Goal: Information Seeking & Learning: Find specific fact

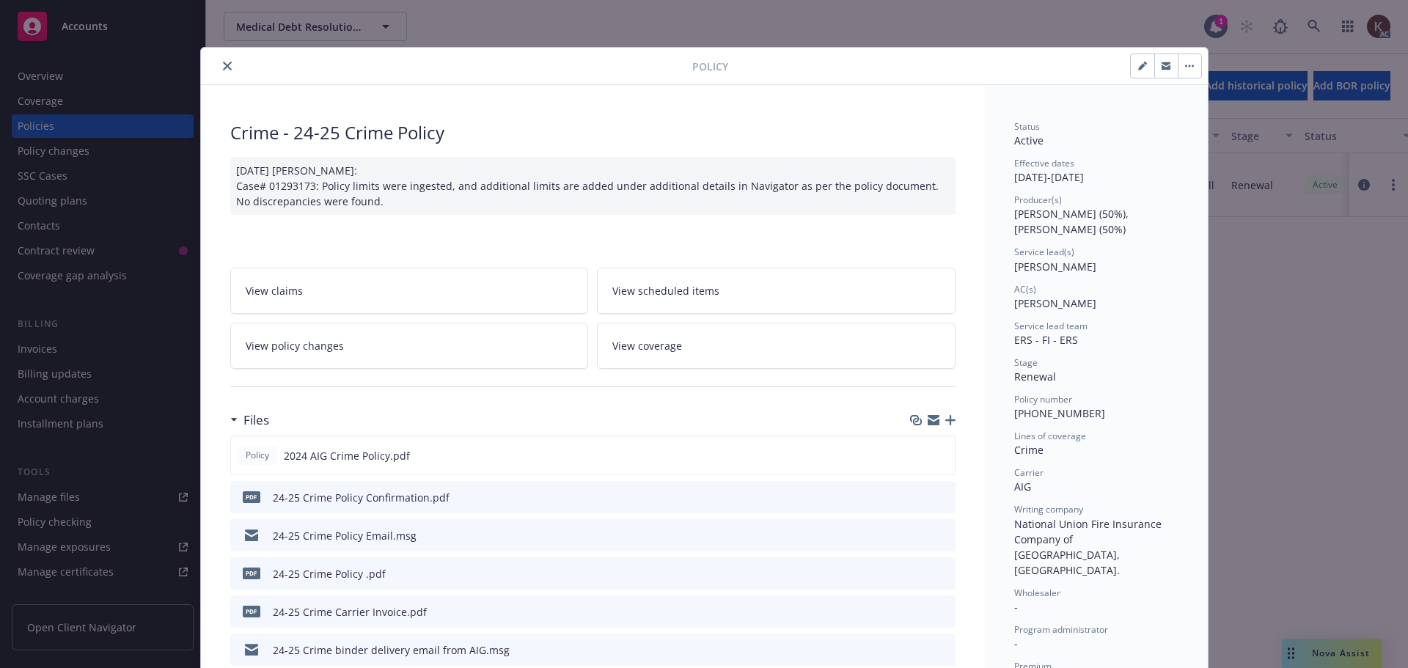
click at [221, 60] on button "close" at bounding box center [228, 66] width 18 height 18
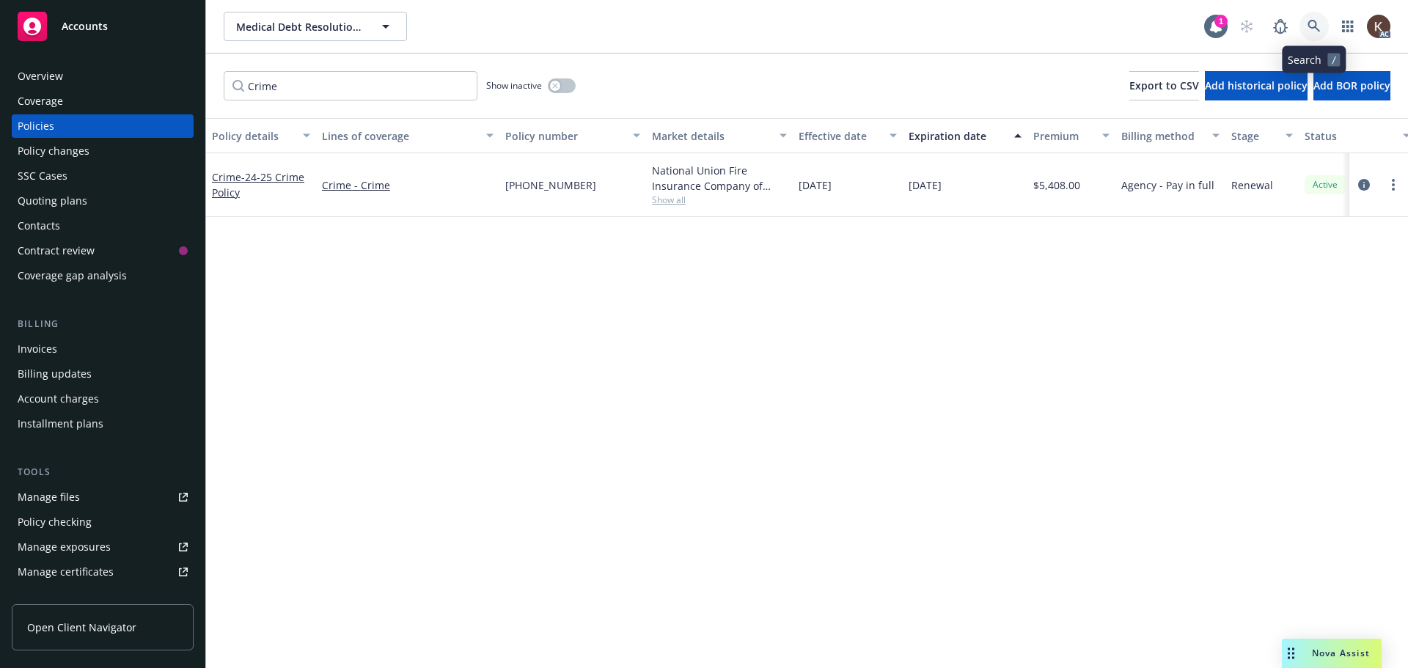
click at [1316, 33] on link at bounding box center [1314, 26] width 29 height 29
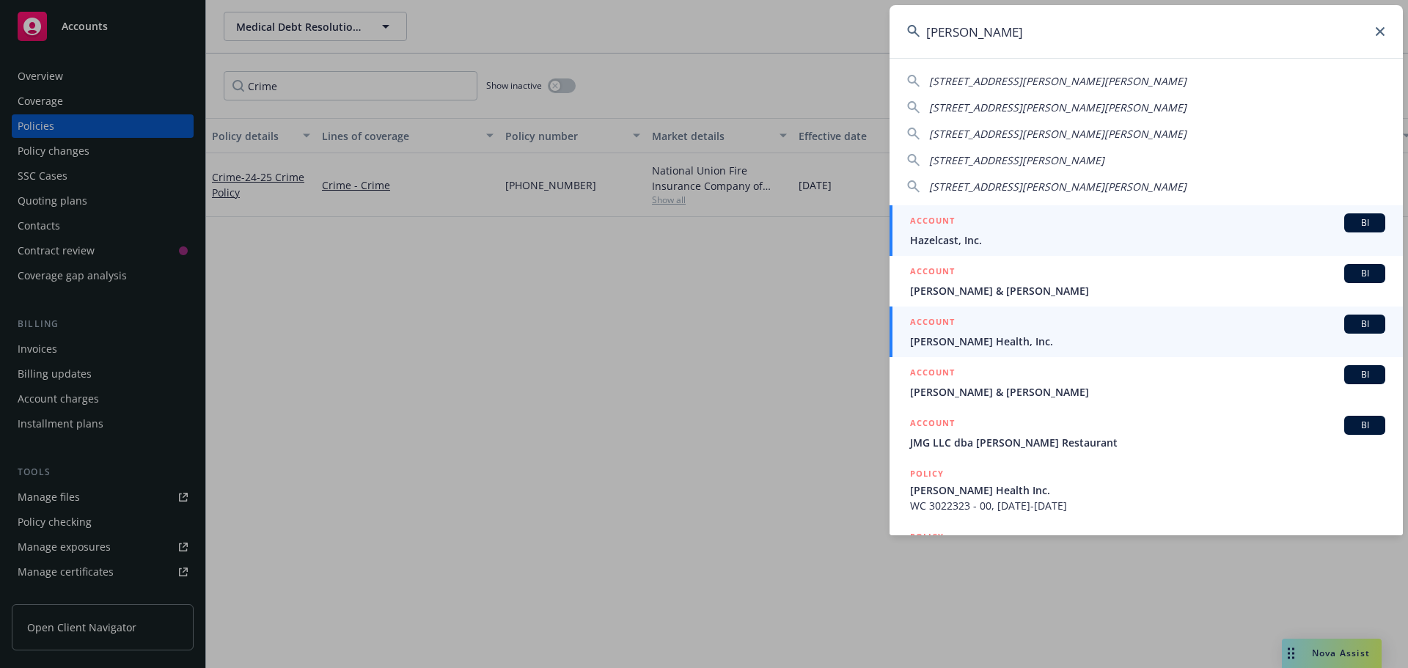
type input "[PERSON_NAME]"
click at [987, 340] on span "[PERSON_NAME] Health, Inc." at bounding box center [1147, 341] width 475 height 15
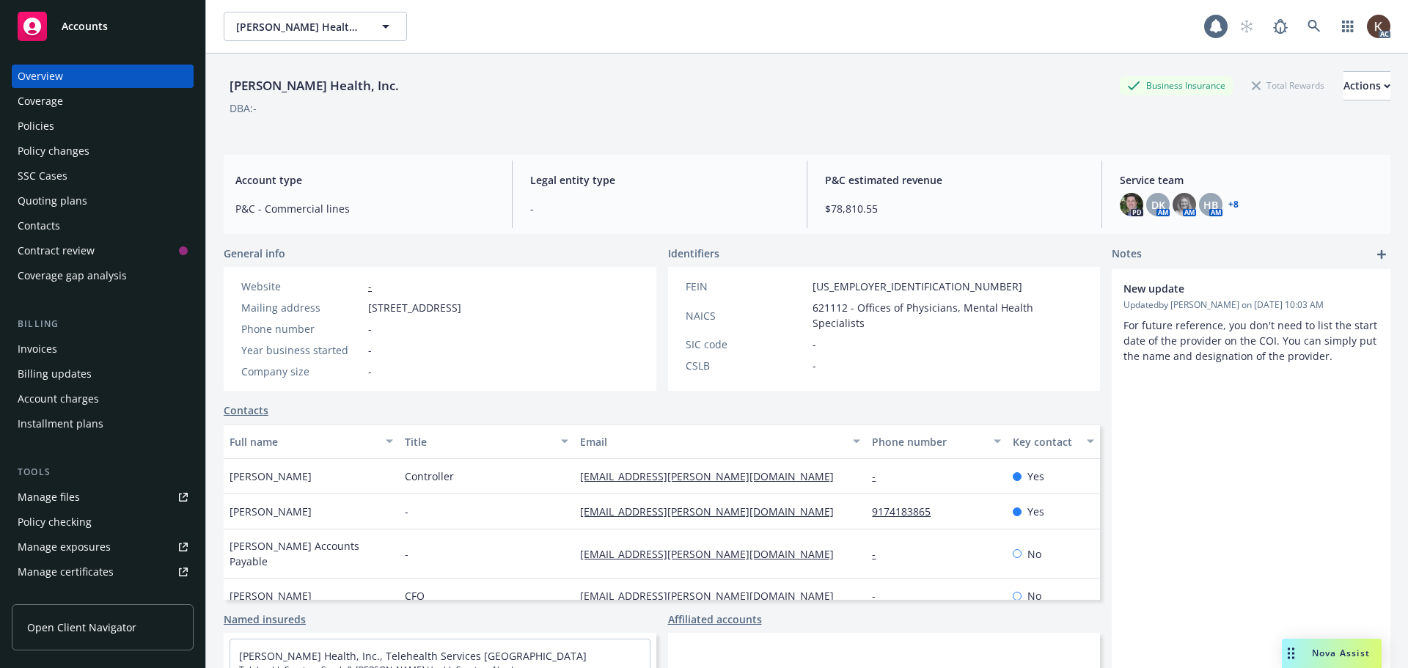
click at [75, 126] on div "Policies" at bounding box center [103, 125] width 170 height 23
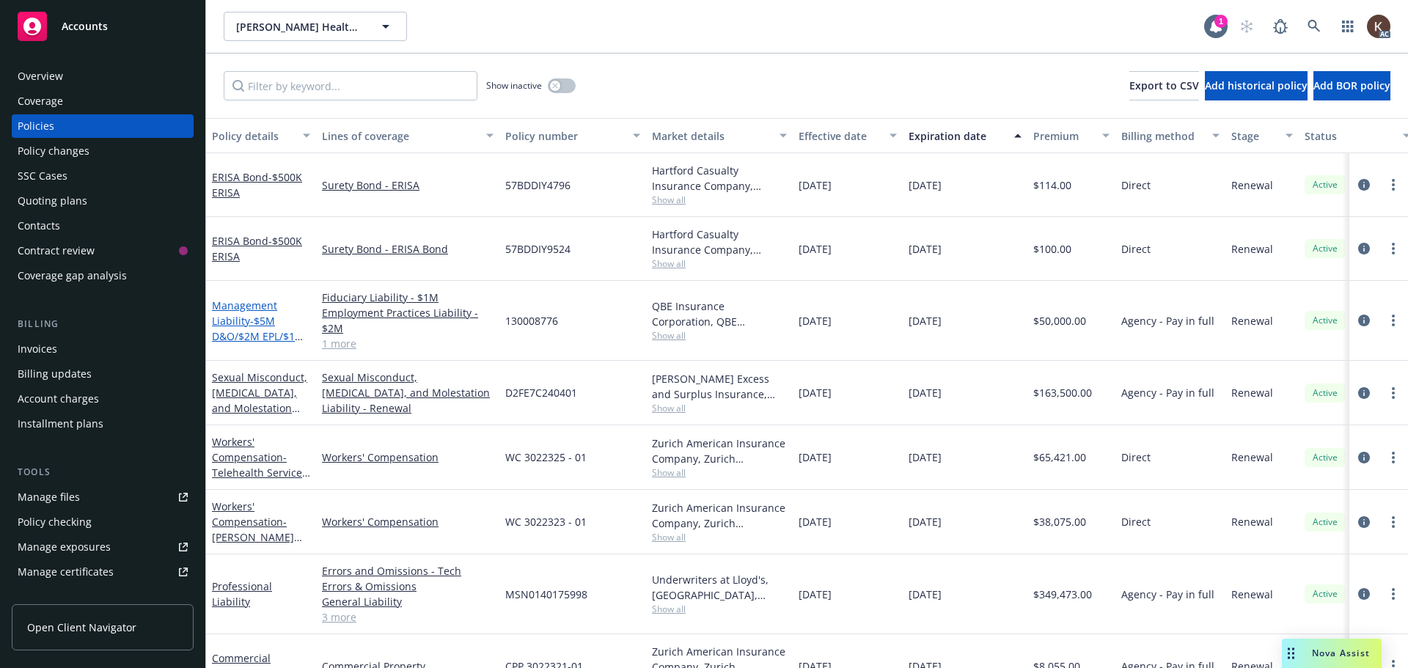
click at [249, 324] on span "- $5M D&O/$2M EPL/$1M FID" at bounding box center [258, 336] width 92 height 45
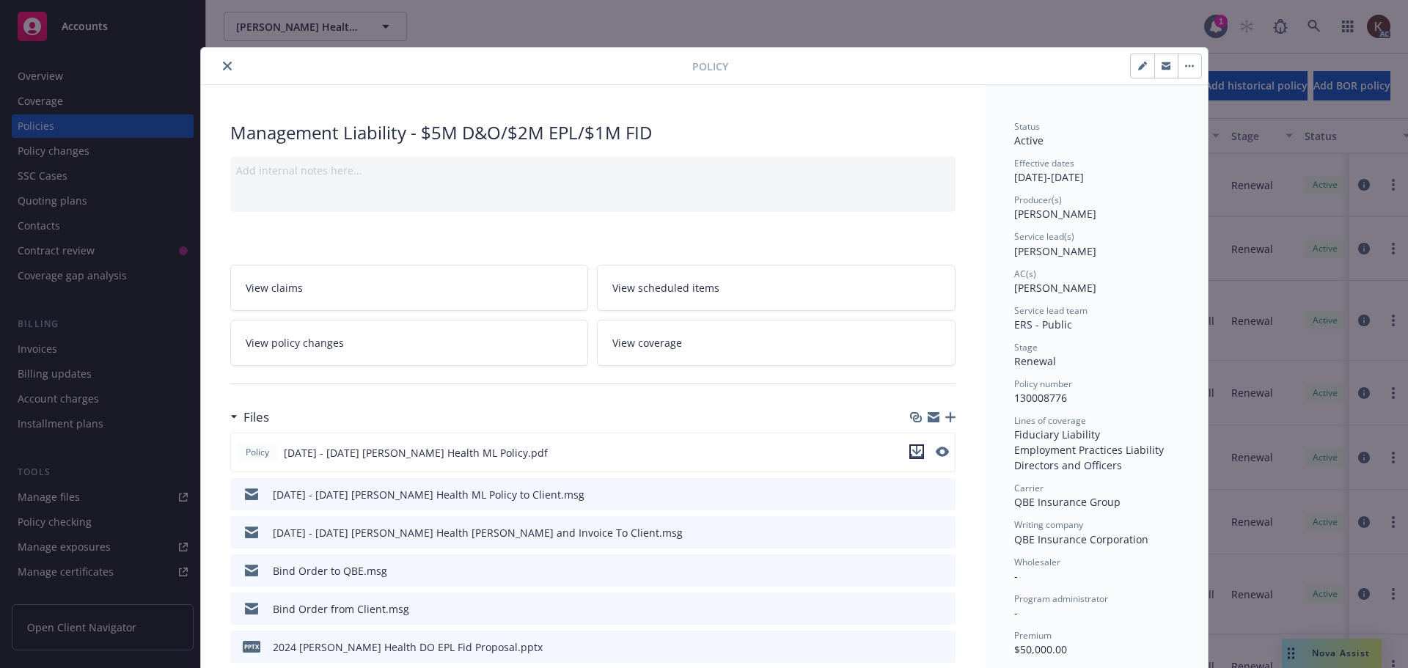
click at [912, 452] on icon "download file" at bounding box center [917, 450] width 10 height 9
click at [219, 66] on button "close" at bounding box center [228, 66] width 18 height 18
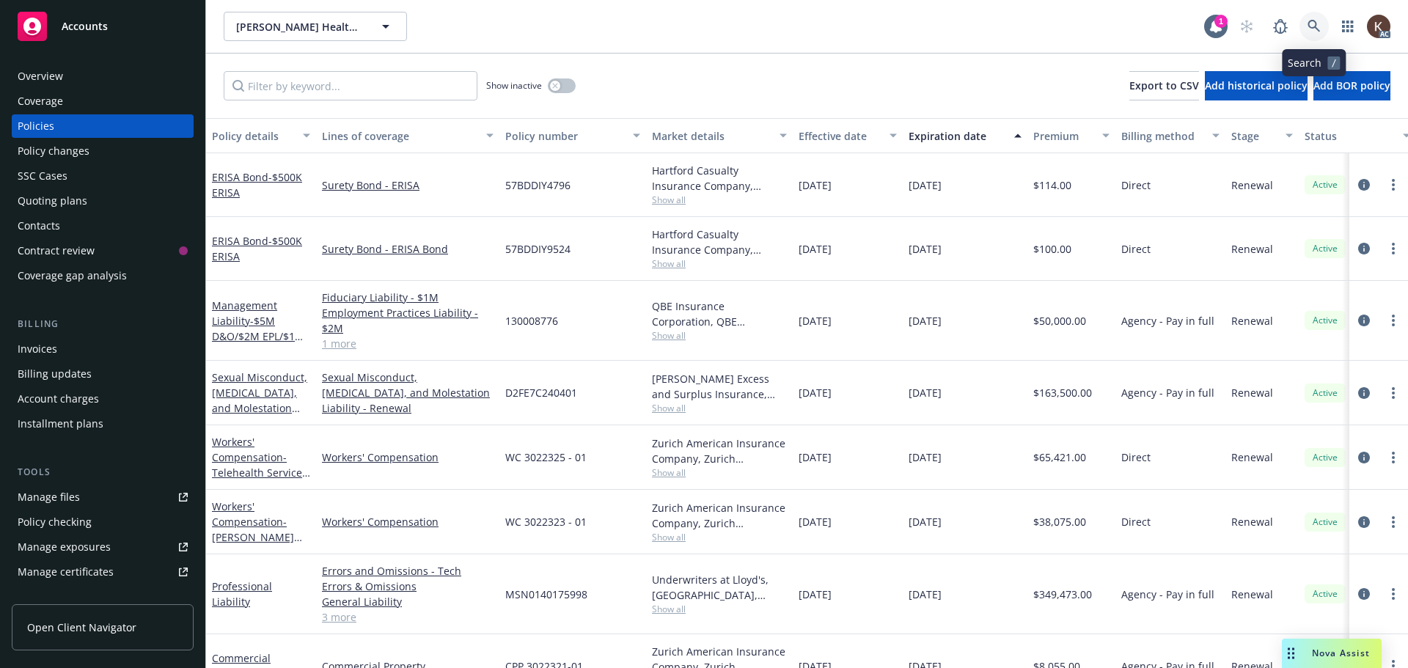
click at [1312, 26] on icon at bounding box center [1314, 26] width 13 height 13
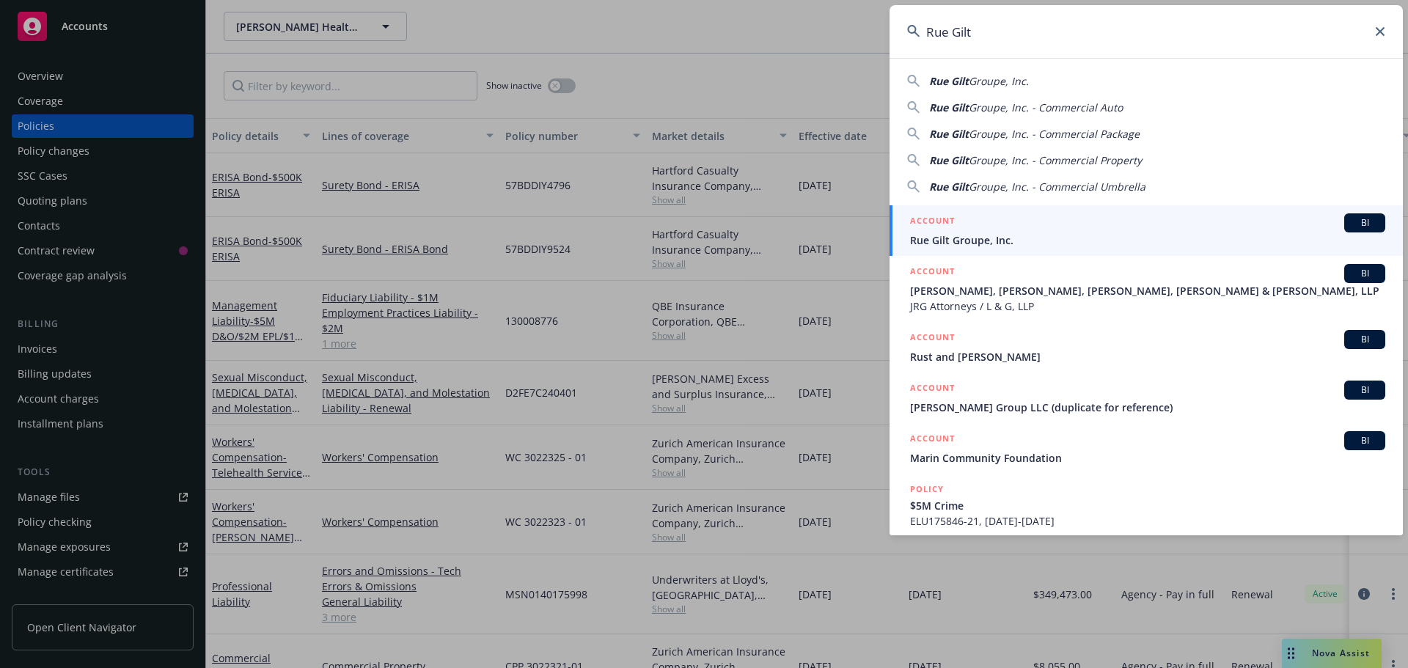
type input "Rue Gilt"
click at [941, 227] on h5 "ACCOUNT" at bounding box center [932, 222] width 45 height 18
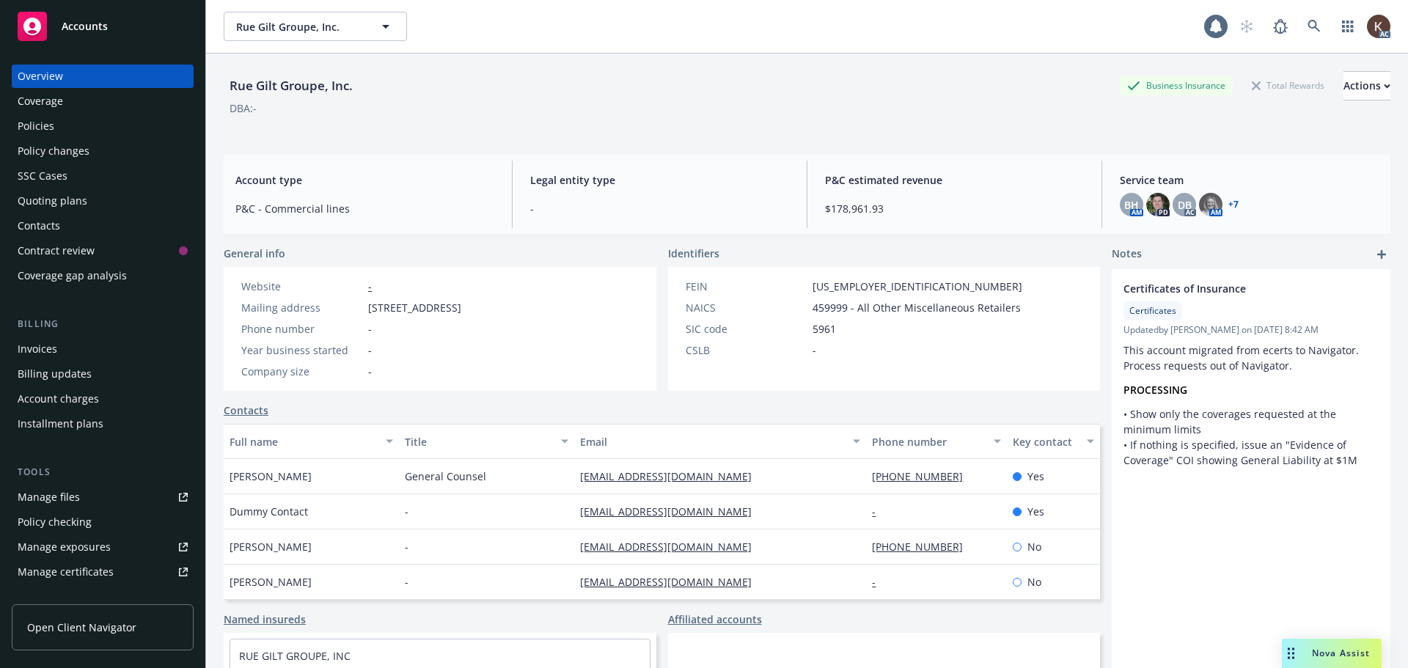
click at [66, 125] on div "Policies" at bounding box center [103, 125] width 170 height 23
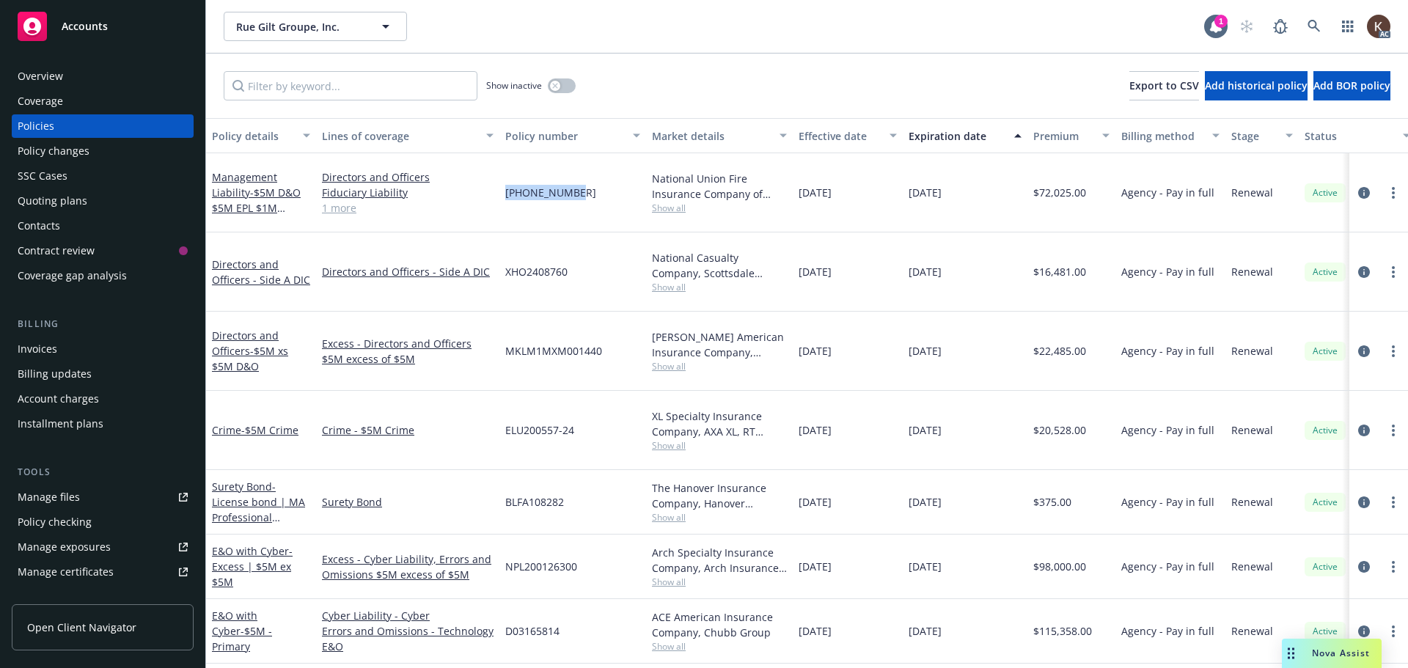
drag, startPoint x: 501, startPoint y: 181, endPoint x: 569, endPoint y: 188, distance: 68.5
click at [569, 188] on div "[PHONE_NUMBER]" at bounding box center [572, 192] width 147 height 79
copy span "[PHONE_NUMBER]"
drag, startPoint x: 554, startPoint y: 252, endPoint x: 508, endPoint y: 252, distance: 46.2
click at [508, 252] on div "XHO2408760" at bounding box center [572, 271] width 147 height 79
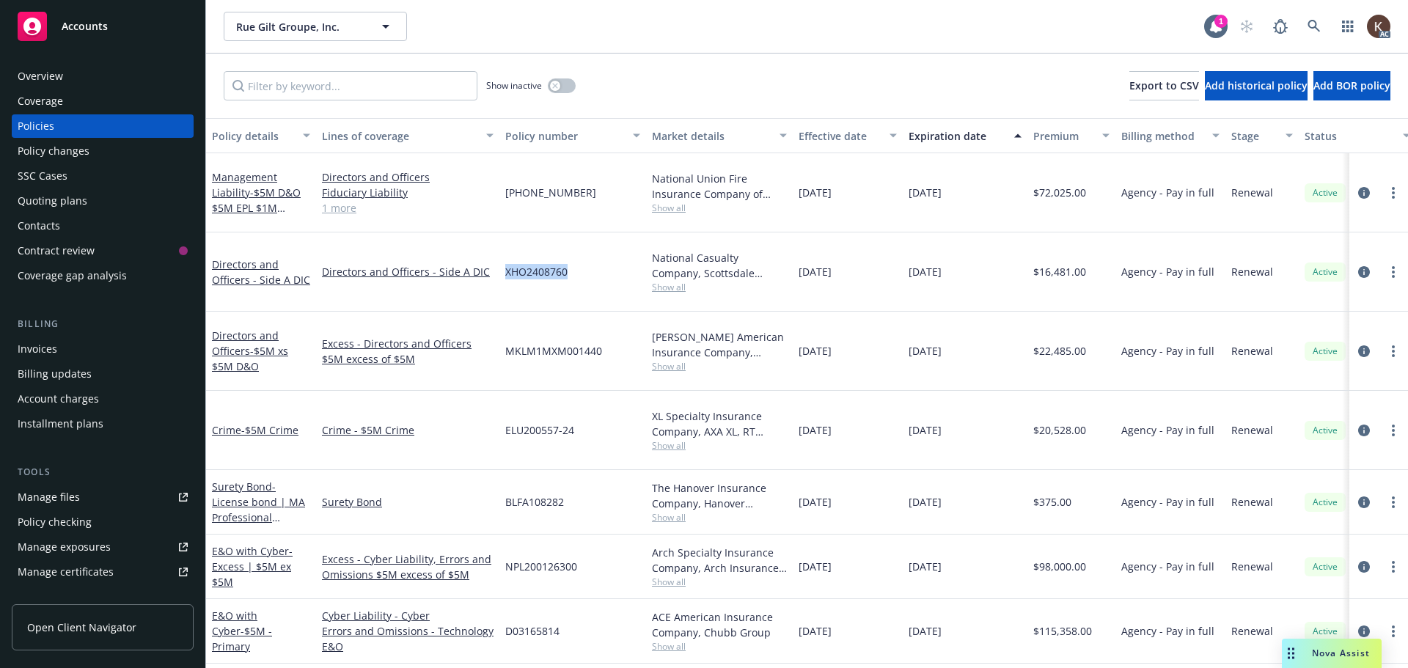
copy span "XHO2408760"
drag, startPoint x: 611, startPoint y: 318, endPoint x: 491, endPoint y: 314, distance: 119.6
click at [491, 314] on div "Directors and Officers - $5M xs $5M D&O Excess - Directors and Officers $5M exc…" at bounding box center [913, 351] width 1415 height 79
copy div "MKLM1MXM001440"
